Goal: Information Seeking & Learning: Learn about a topic

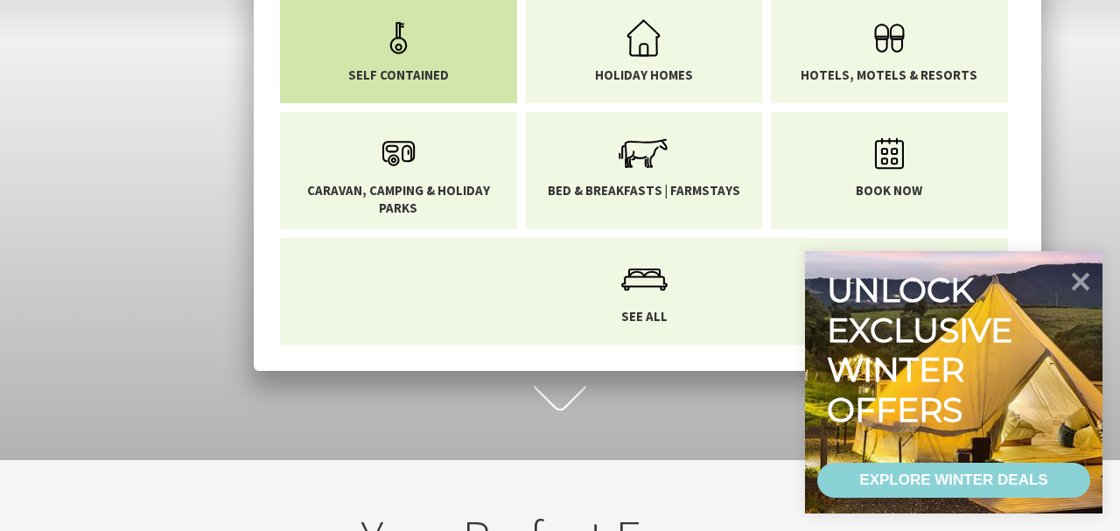
scroll to position [120, 0]
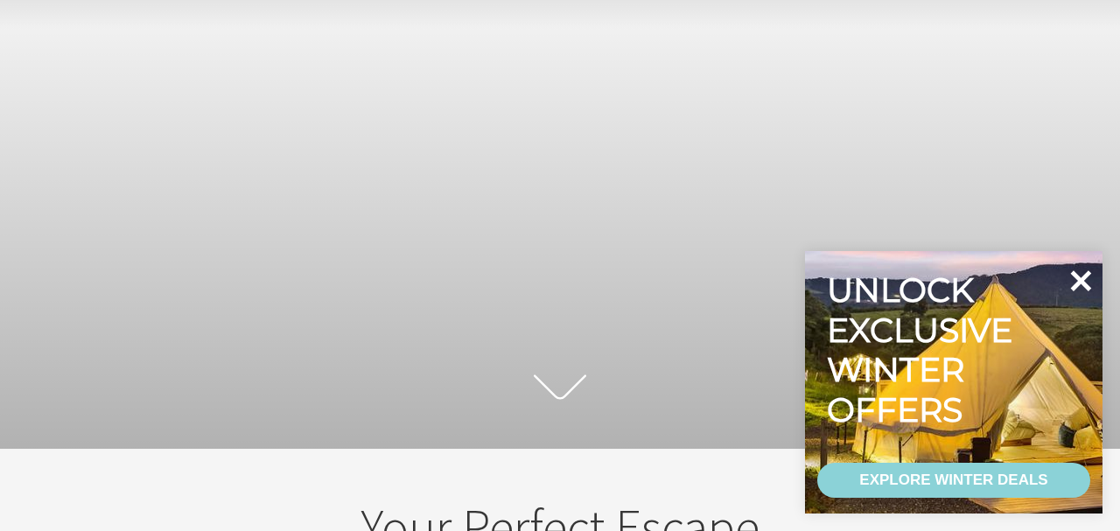
click at [1076, 274] on icon at bounding box center [1081, 280] width 21 height 21
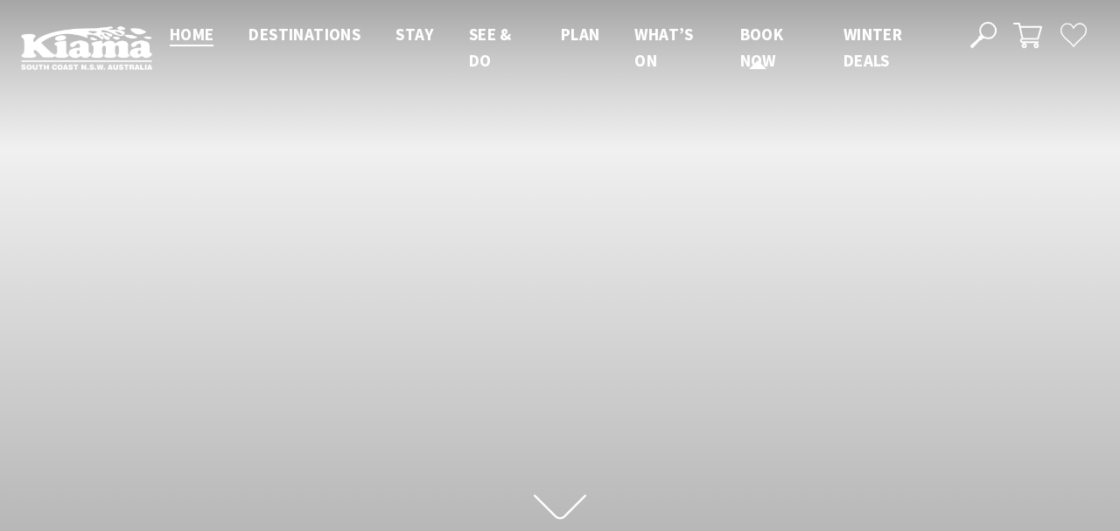
scroll to position [0, 0]
click at [996, 32] on use at bounding box center [983, 35] width 26 height 26
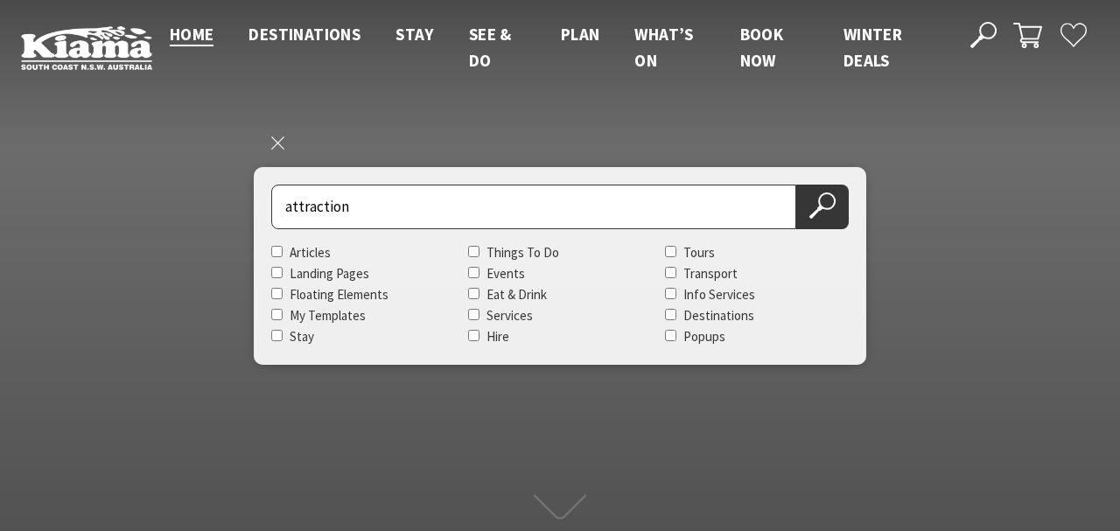
type input "attraction"
click at [823, 207] on button "Search Now" at bounding box center [822, 207] width 53 height 45
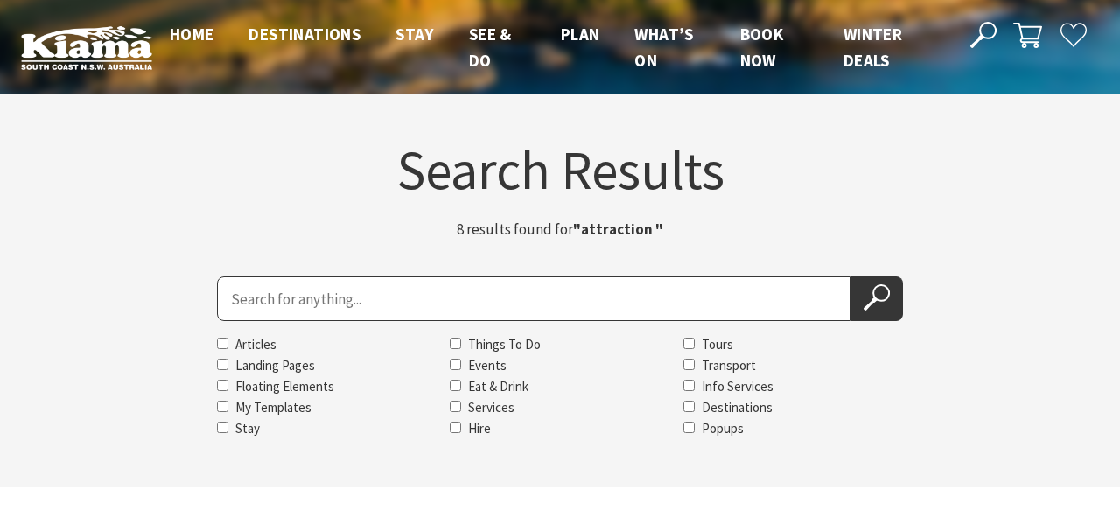
click at [271, 305] on input "Search for" at bounding box center [534, 299] width 634 height 45
type input "massage"
click at [453, 410] on input "Services" at bounding box center [455, 406] width 11 height 11
checkbox input "true"
click at [340, 301] on input "massage" at bounding box center [534, 299] width 634 height 45
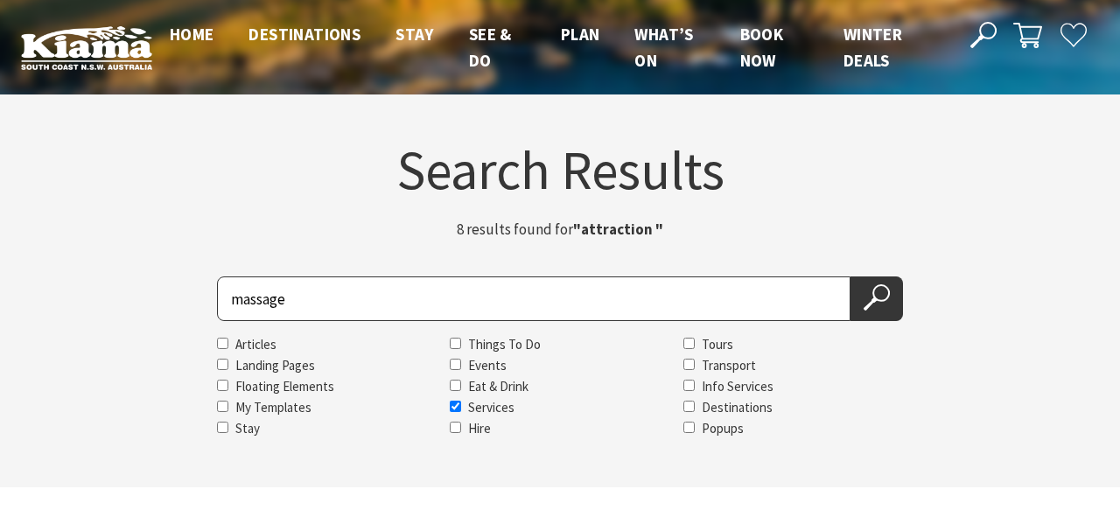
click at [877, 298] on button "Search Now" at bounding box center [877, 299] width 53 height 45
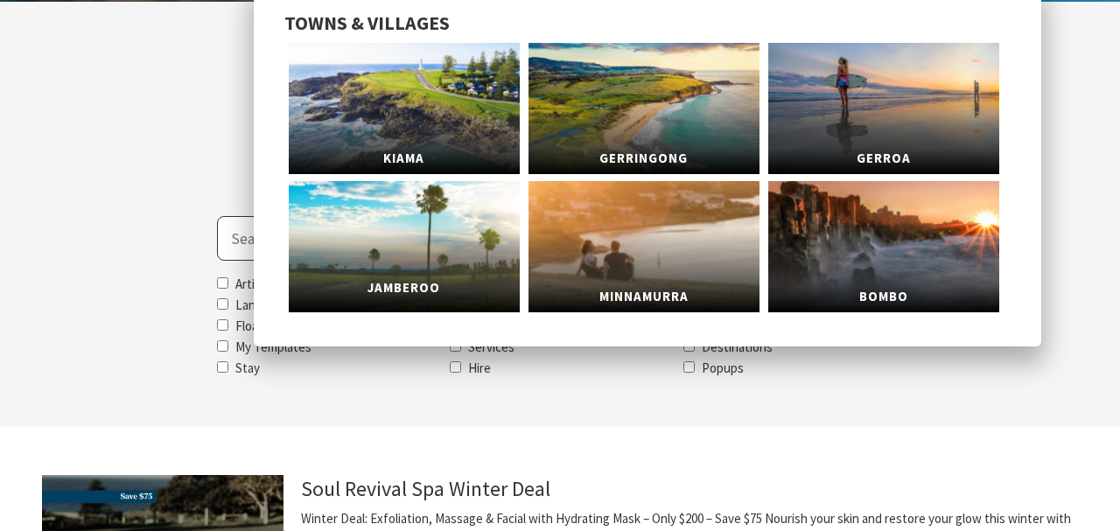
scroll to position [102, 0]
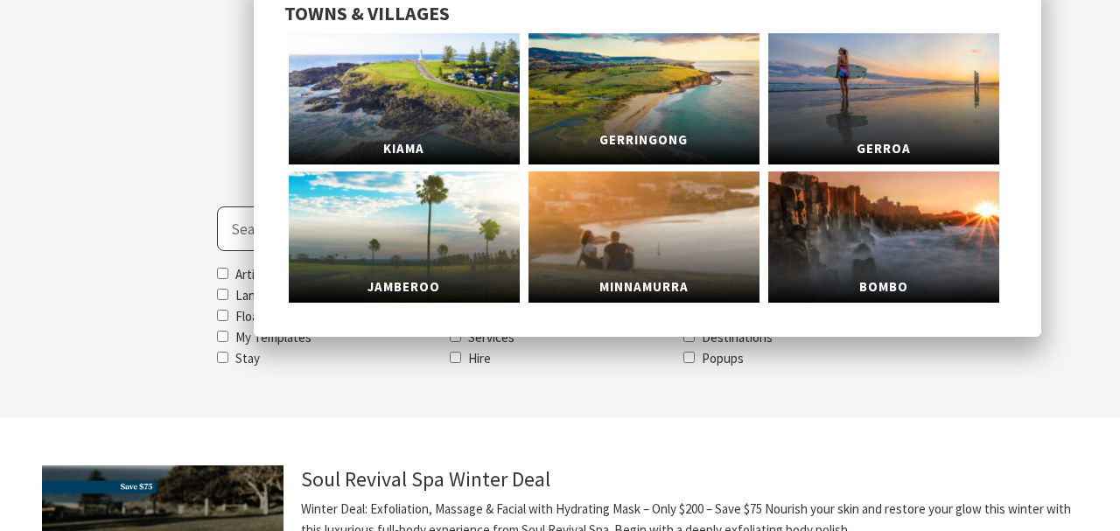
click at [646, 96] on link "Gerringong" at bounding box center [644, 98] width 231 height 131
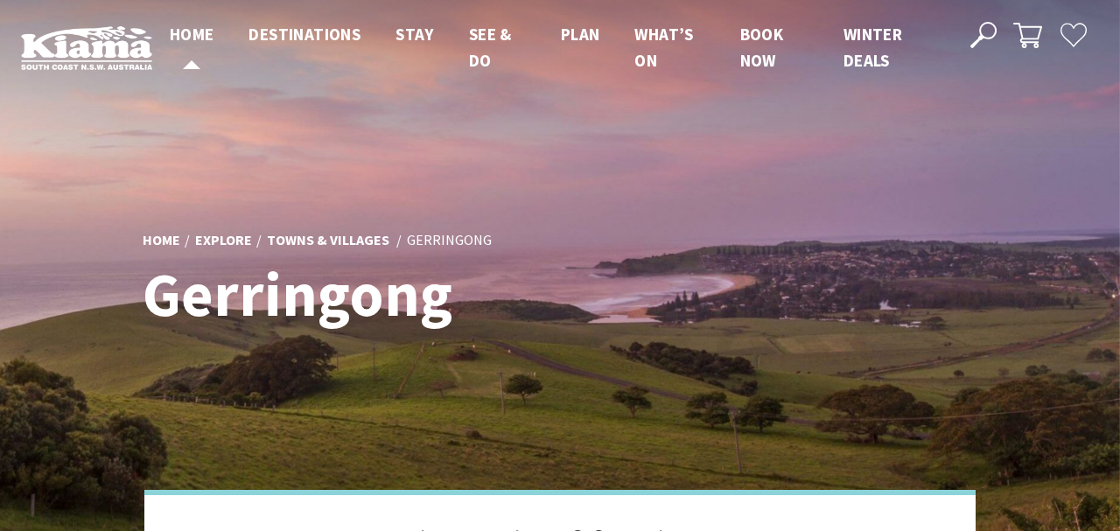
click at [195, 34] on span "Home" at bounding box center [192, 34] width 45 height 21
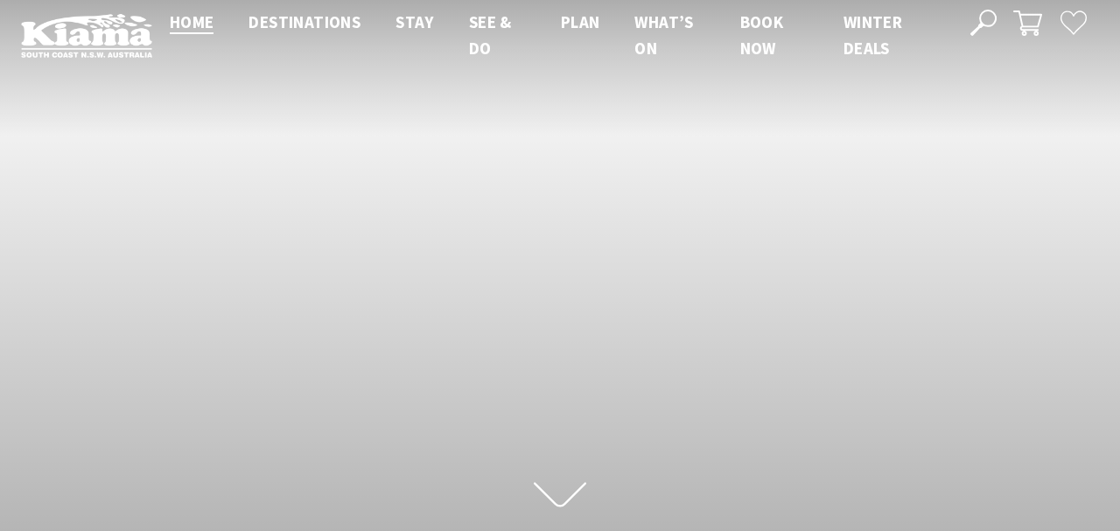
scroll to position [25, 0]
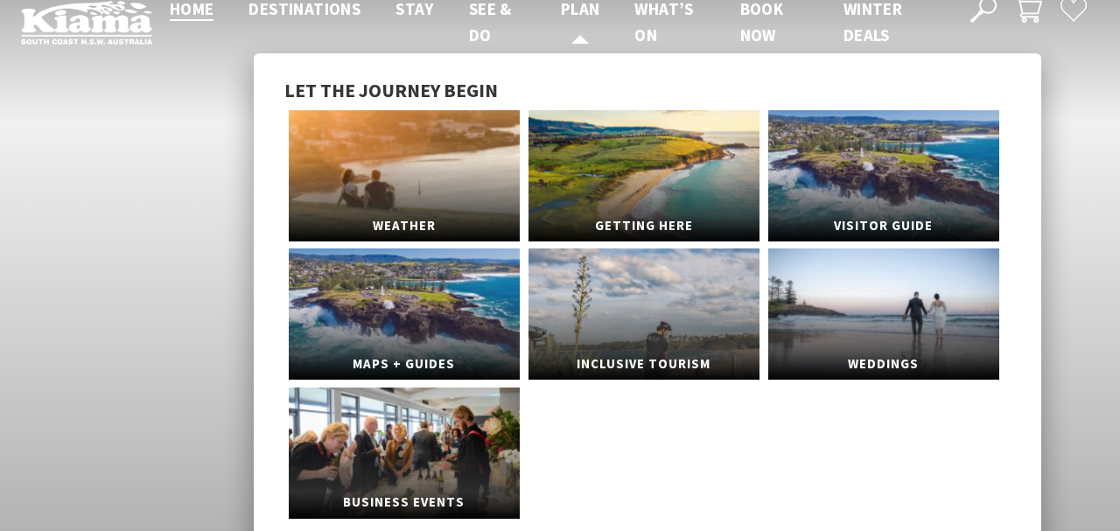
click at [582, 11] on span "Plan" at bounding box center [580, 8] width 39 height 21
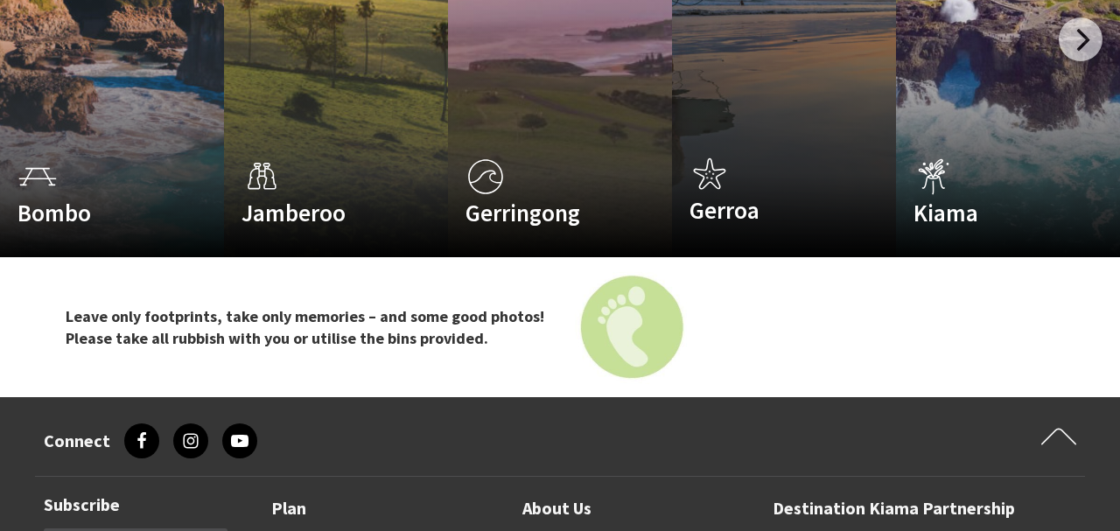
scroll to position [3079, 0]
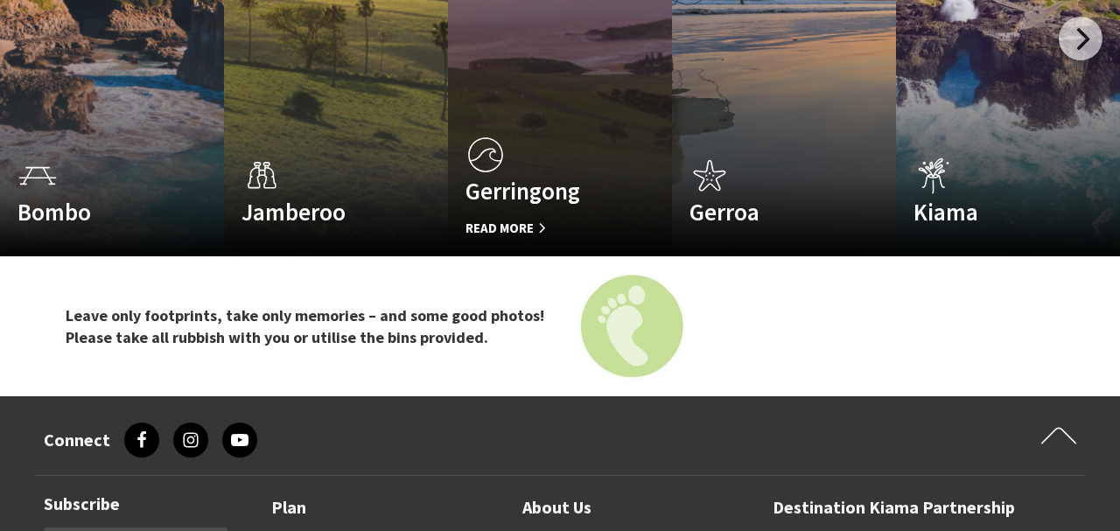
click at [595, 230] on div "Gerringong Read More" at bounding box center [543, 186] width 191 height 106
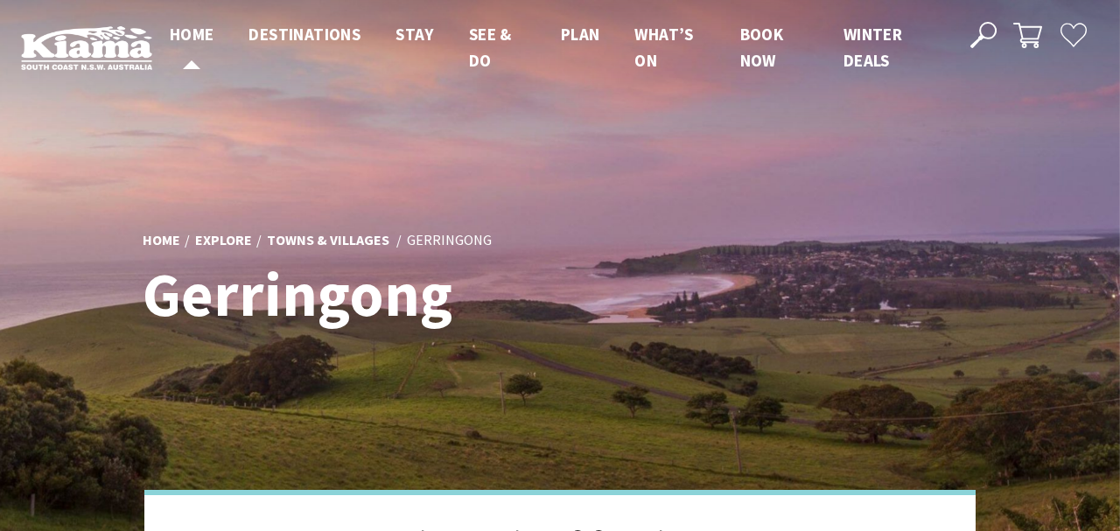
click at [193, 39] on span "Home" at bounding box center [192, 34] width 45 height 21
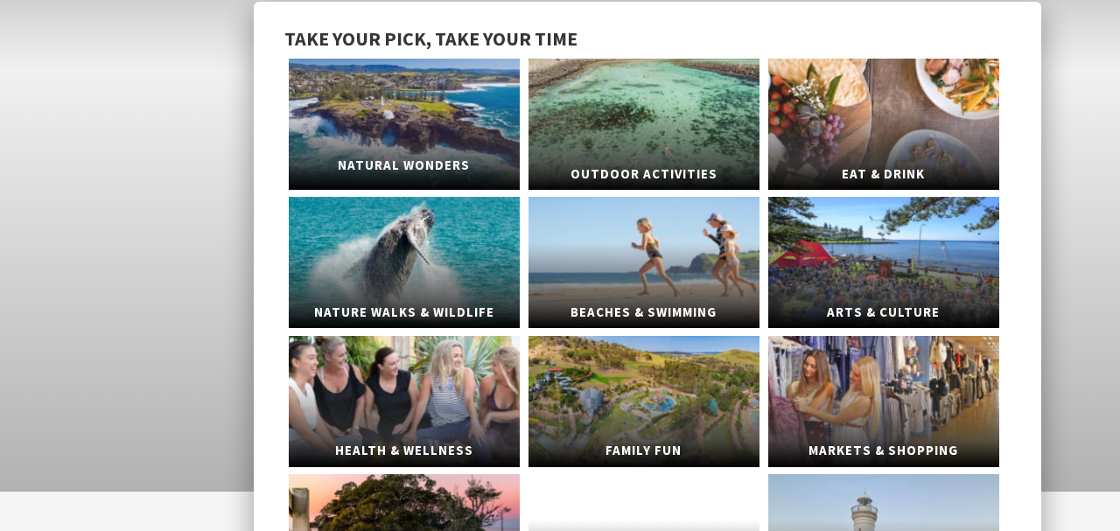
scroll to position [78, 0]
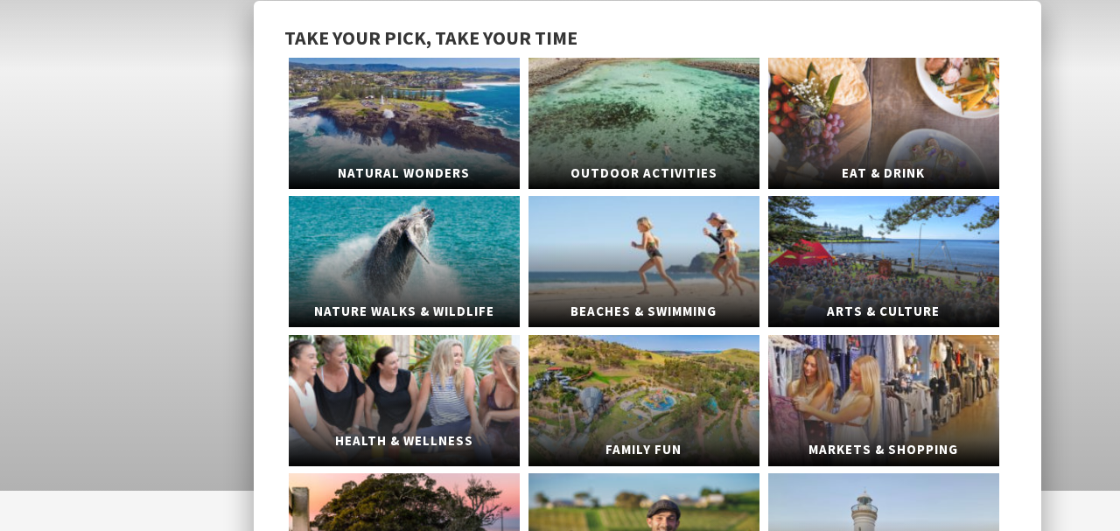
click at [387, 373] on link "Health & Wellness" at bounding box center [404, 400] width 231 height 131
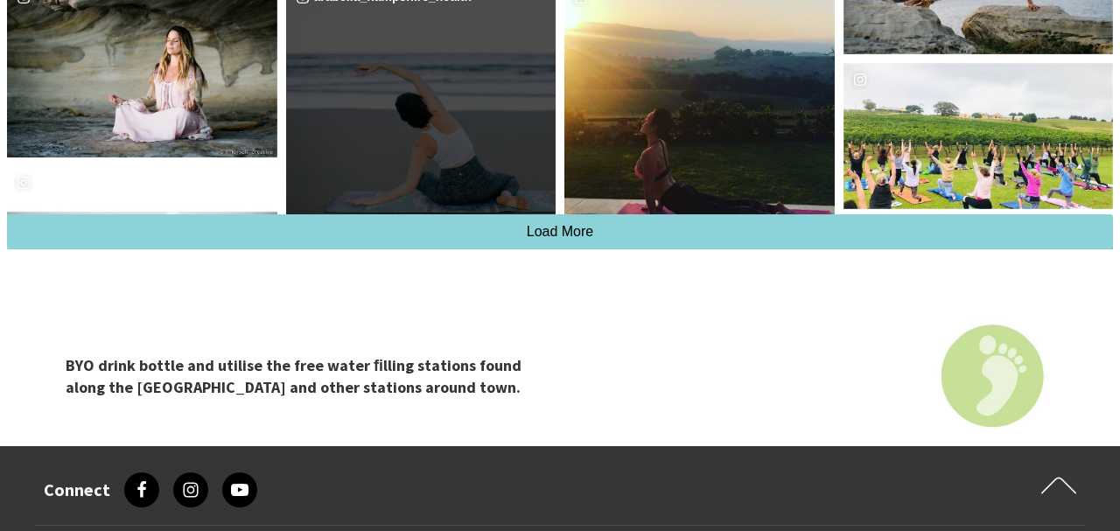
scroll to position [3904, 0]
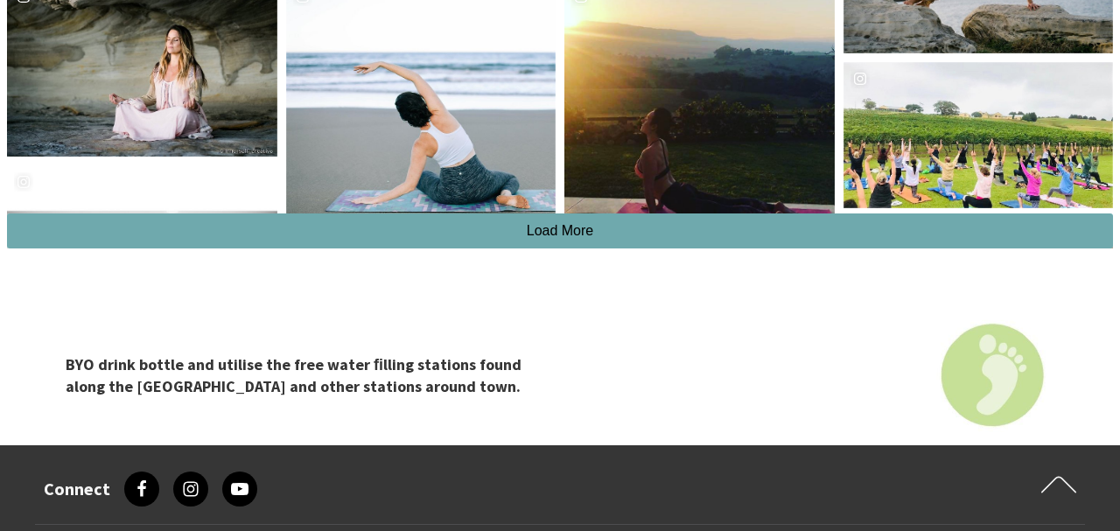
click at [566, 223] on span "Load More" at bounding box center [560, 230] width 67 height 15
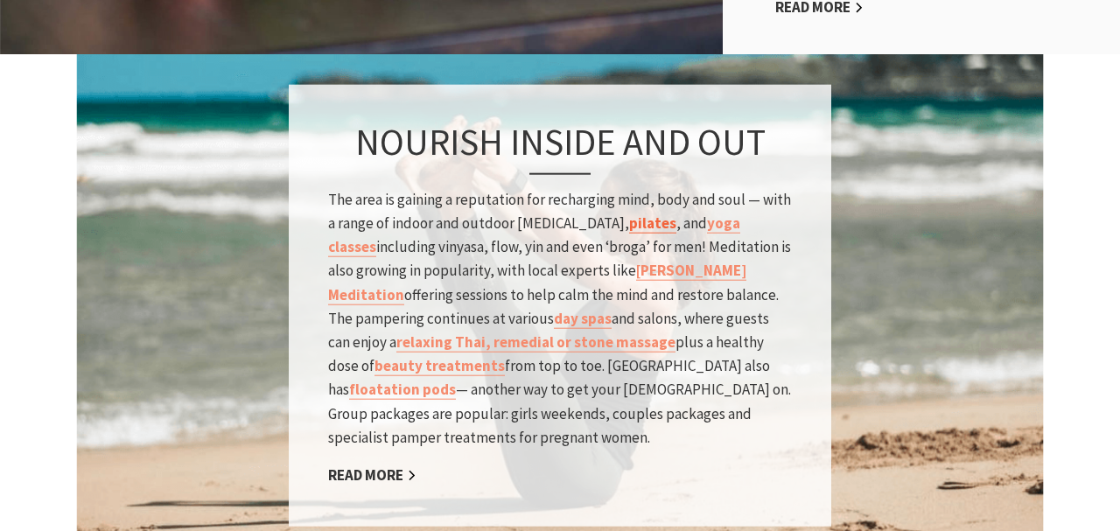
scroll to position [1259, 0]
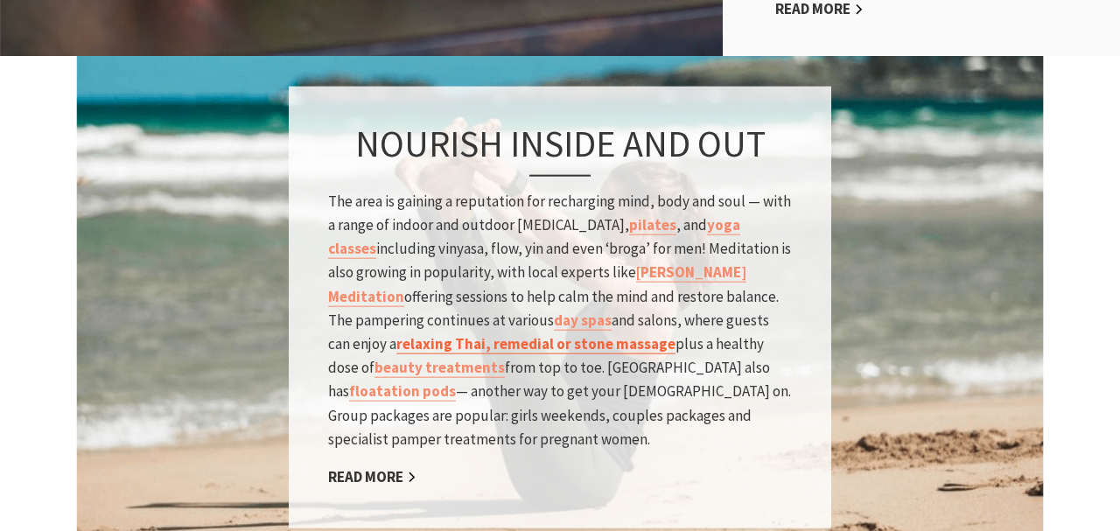
click at [410, 334] on link "relaxing Thai, remedial or stone massage" at bounding box center [535, 344] width 279 height 20
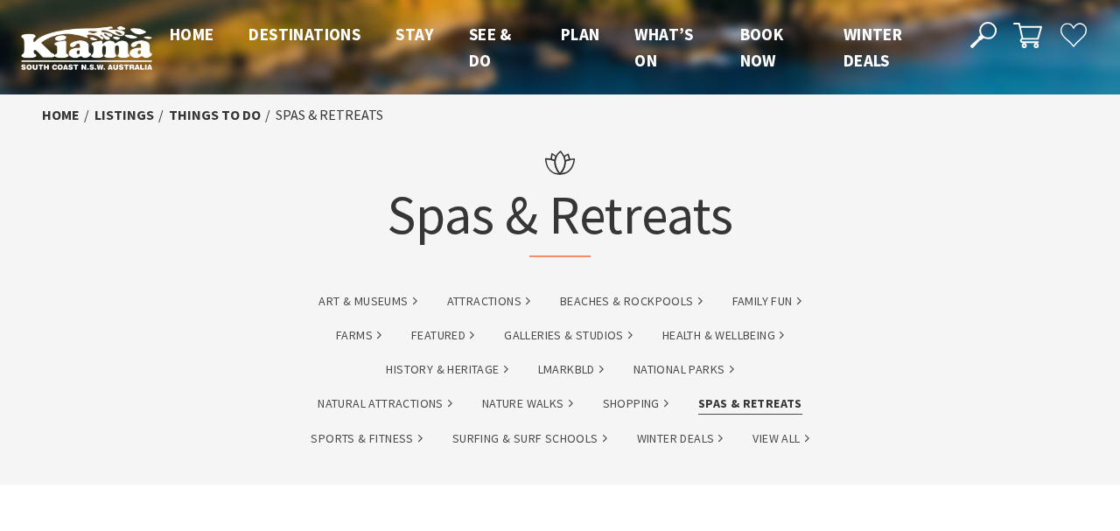
click at [760, 404] on link "Spas & Retreats" at bounding box center [750, 404] width 104 height 20
click at [475, 294] on link "Attractions" at bounding box center [488, 301] width 83 height 20
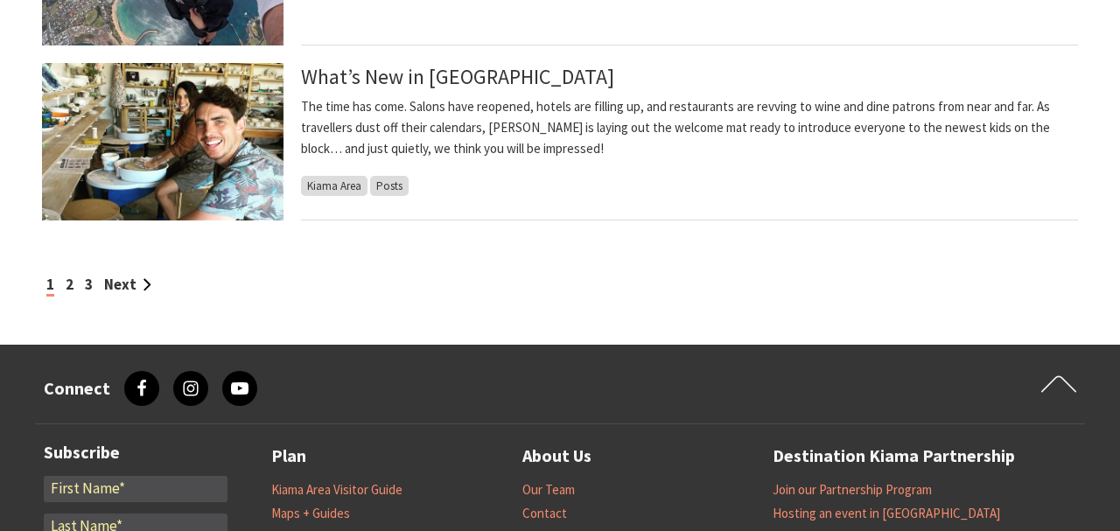
scroll to position [1699, 0]
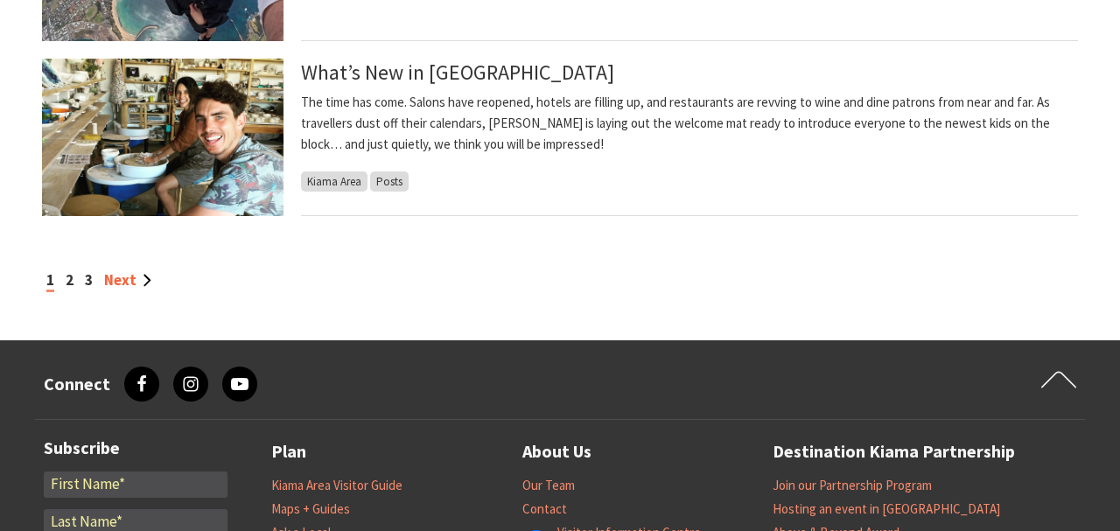
click at [130, 282] on link "Next" at bounding box center [127, 279] width 47 height 19
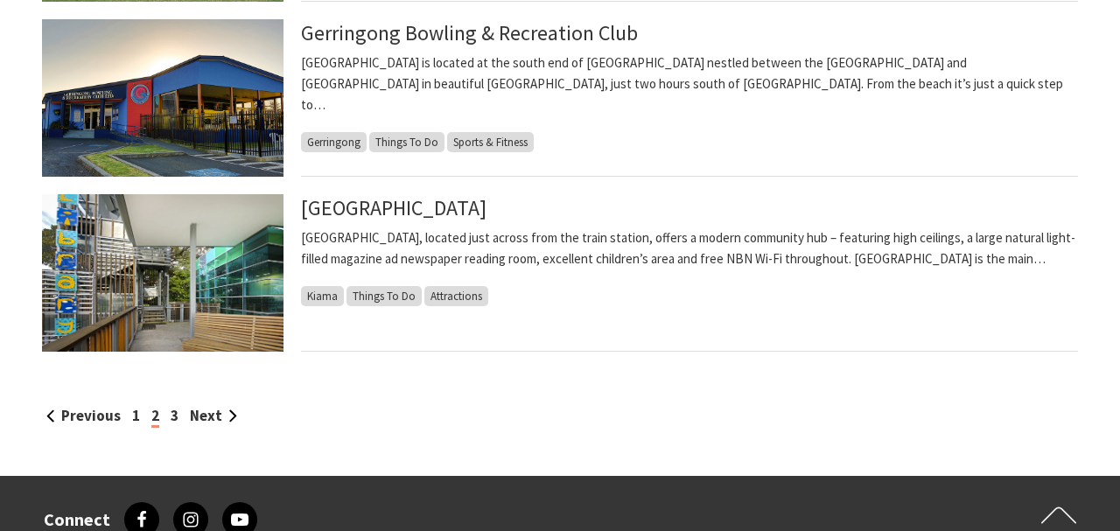
scroll to position [1602, 0]
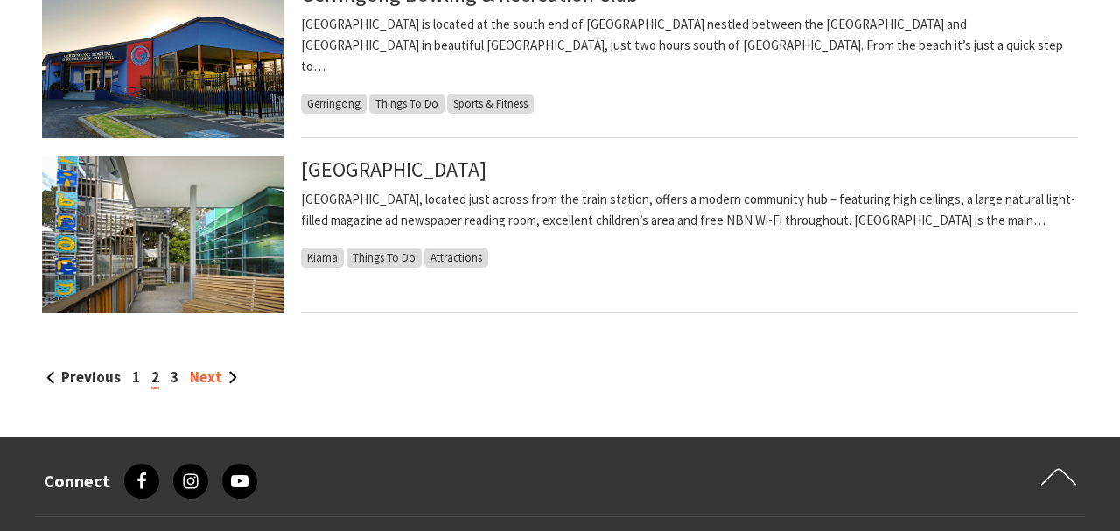
click at [198, 377] on link "Next" at bounding box center [213, 377] width 47 height 19
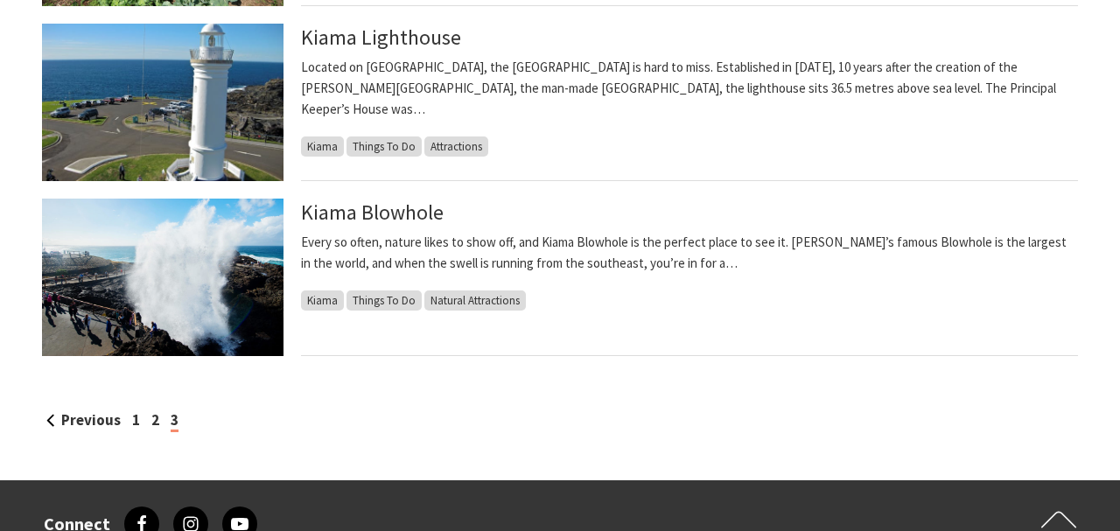
scroll to position [1211, 0]
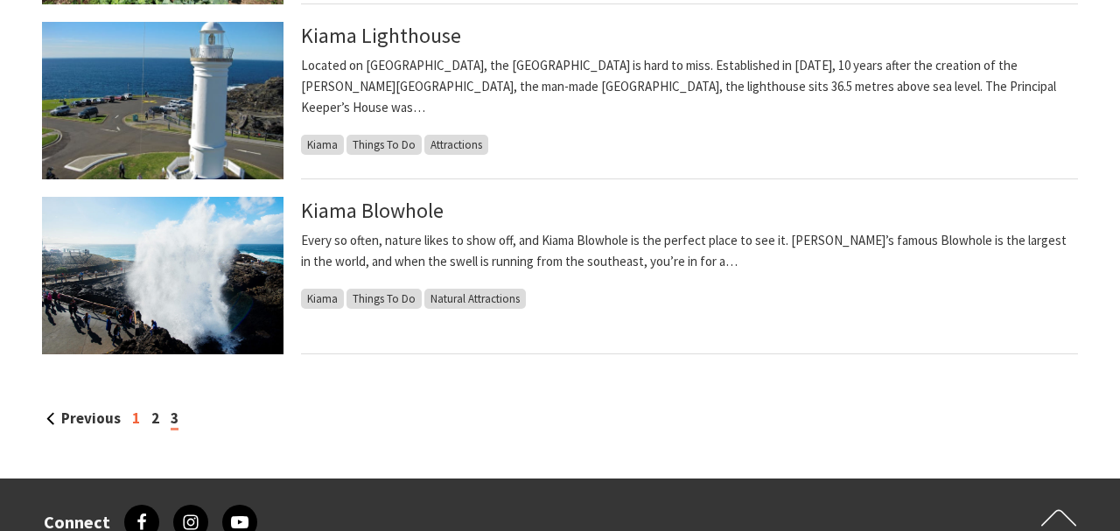
click at [132, 420] on link "1" at bounding box center [136, 418] width 8 height 19
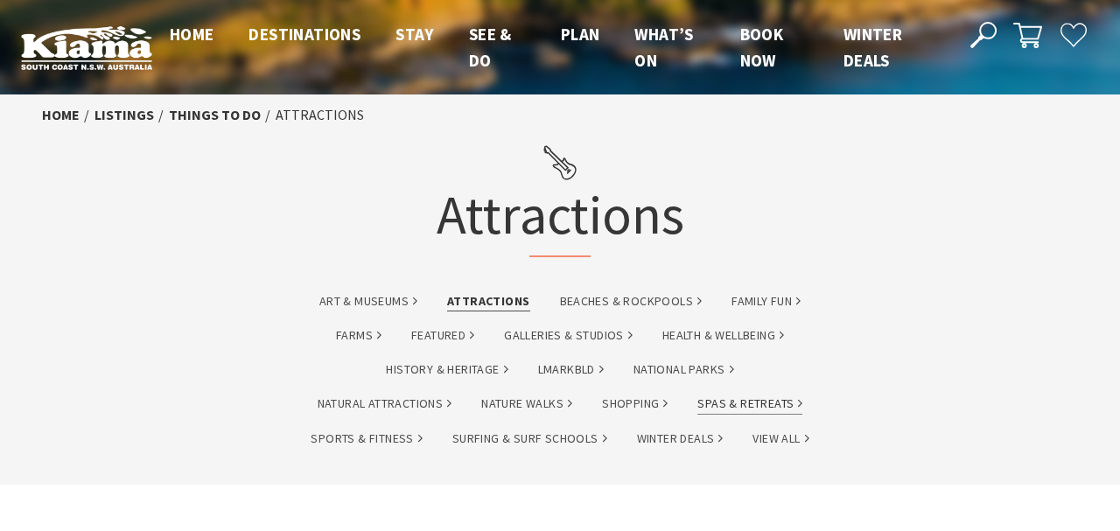
click at [729, 401] on link "Spas & Retreats" at bounding box center [749, 404] width 105 height 20
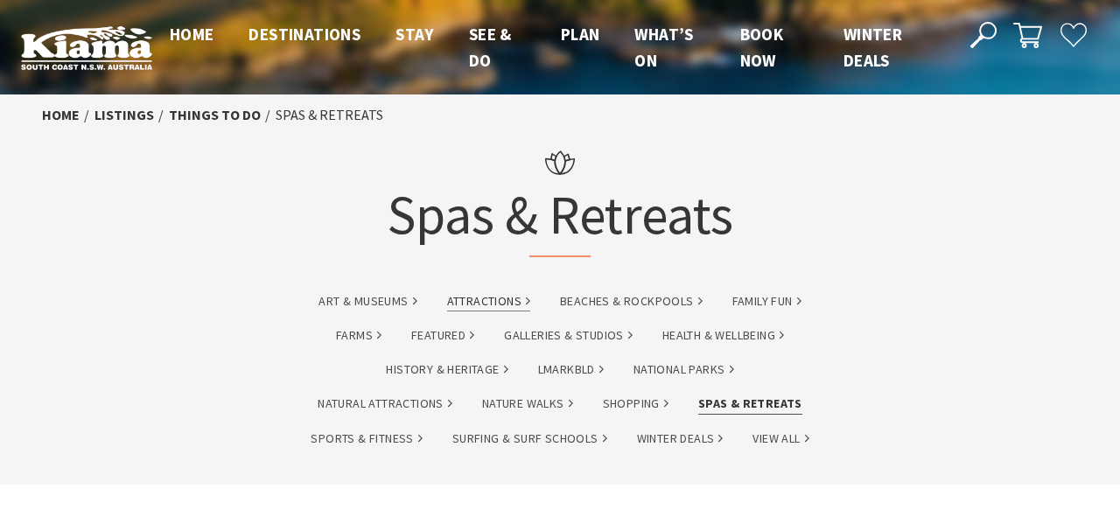
click at [481, 298] on link "Attractions" at bounding box center [488, 301] width 83 height 20
